Goal: Task Accomplishment & Management: Manage account settings

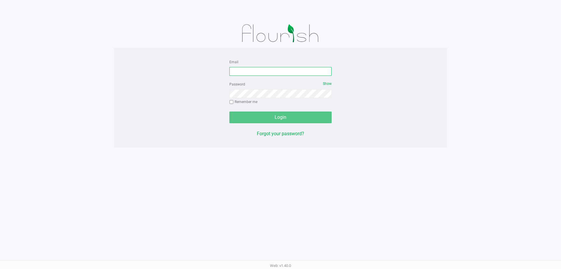
click at [302, 73] on input "Email" at bounding box center [280, 71] width 102 height 9
type input "nwalker@liveparallel.com"
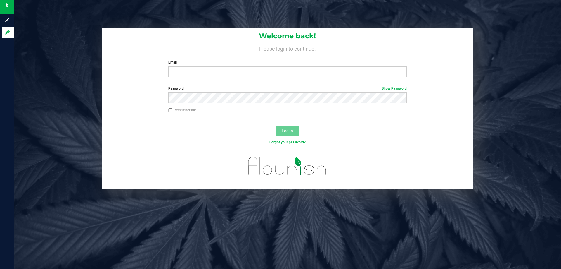
click at [202, 78] on div "Welcome back! Please login to continue. Email Required Please format your email…" at bounding box center [287, 54] width 370 height 54
click at [200, 73] on input "Email" at bounding box center [287, 71] width 238 height 11
type input "[EMAIL_ADDRESS][DOMAIN_NAME]"
click at [276, 126] on button "Log In" at bounding box center [287, 131] width 23 height 11
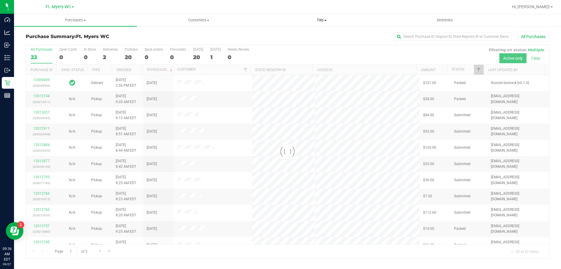
click at [312, 18] on span "Tills" at bounding box center [321, 20] width 122 height 5
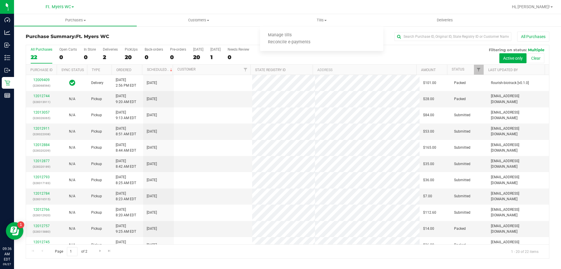
click at [222, 32] on div "All Purchases" at bounding box center [374, 37] width 349 height 10
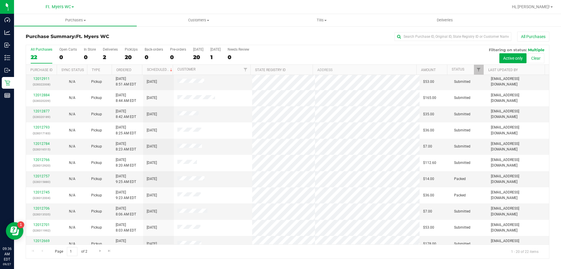
scroll to position [154, 0]
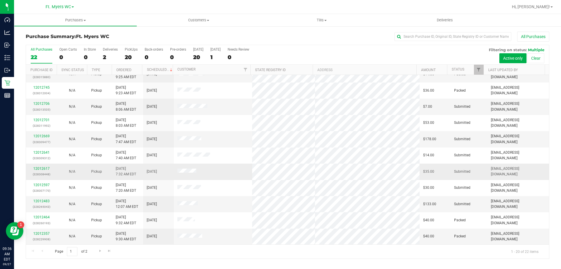
drag, startPoint x: 149, startPoint y: 93, endPoint x: 147, endPoint y: 175, distance: 81.3
click at [109, 55] on div "2" at bounding box center [110, 57] width 15 height 7
click at [0, 0] on input "Deliveries 2" at bounding box center [0, 0] width 0 height 0
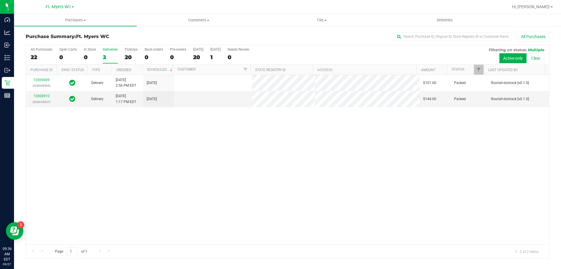
scroll to position [0, 0]
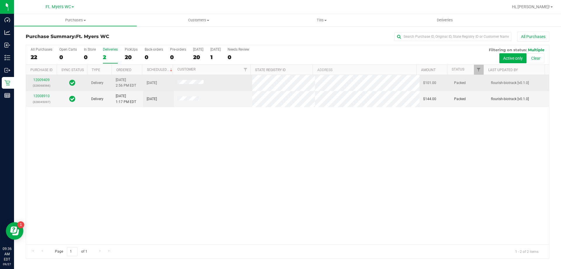
drag, startPoint x: 188, startPoint y: 153, endPoint x: 148, endPoint y: 82, distance: 81.6
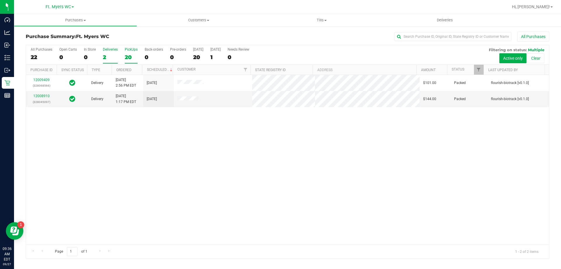
click at [128, 53] on label "PickUps 20" at bounding box center [131, 55] width 13 height 16
click at [0, 0] on input "PickUps 20" at bounding box center [0, 0] width 0 height 0
click at [168, 146] on div at bounding box center [287, 151] width 523 height 213
